Goal: Information Seeking & Learning: Learn about a topic

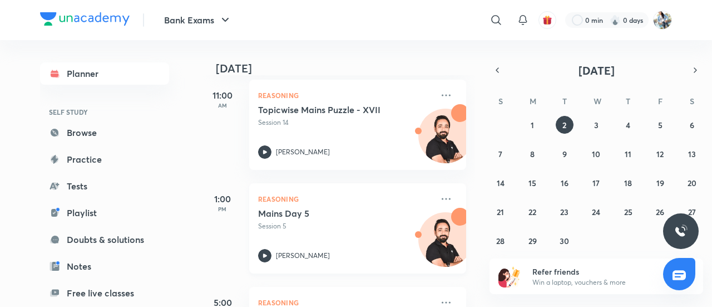
scroll to position [162, 0]
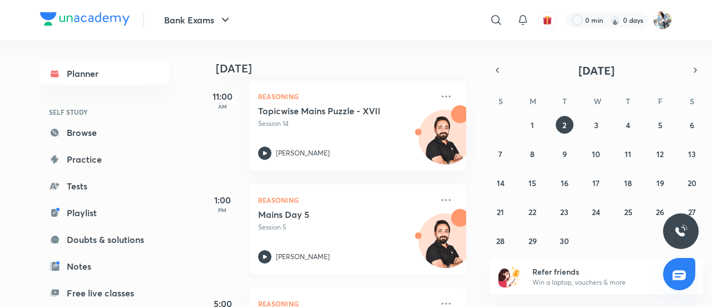
click at [292, 238] on div "Mains Day 5 Session 5 [PERSON_NAME]" at bounding box center [345, 236] width 175 height 55
click at [292, 253] on p "[PERSON_NAME]" at bounding box center [303, 256] width 54 height 10
click at [303, 225] on p "Session 5" at bounding box center [345, 227] width 175 height 10
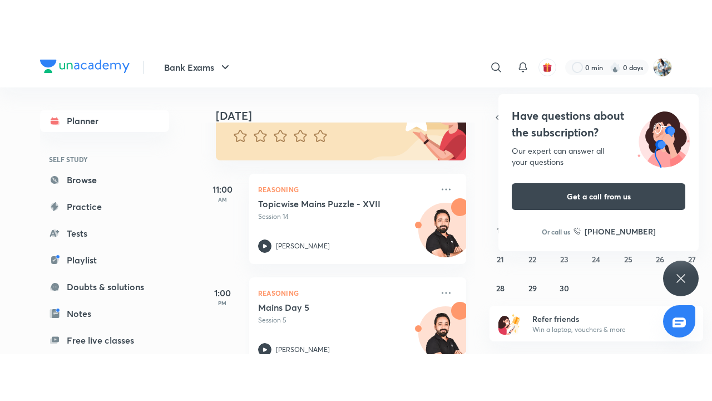
scroll to position [218, 0]
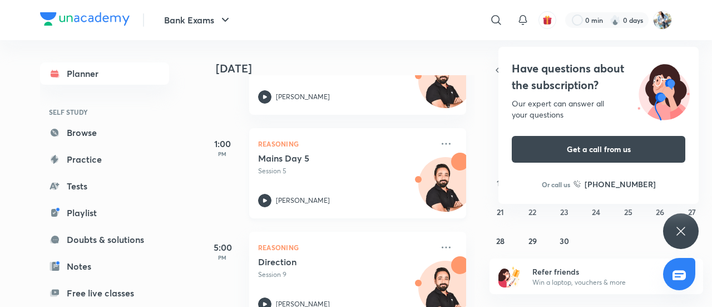
click at [283, 165] on div "Mains Day 5 Session 5" at bounding box center [345, 163] width 175 height 23
click at [319, 203] on p "[PERSON_NAME]" at bounding box center [303, 200] width 54 height 10
